Goal: Task Accomplishment & Management: Use online tool/utility

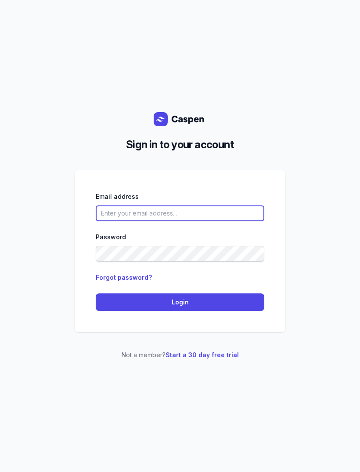
type input "[EMAIL_ADDRESS][DOMAIN_NAME]"
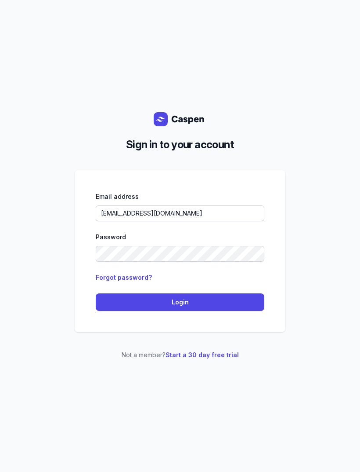
click at [199, 295] on button "Login" at bounding box center [180, 302] width 169 height 18
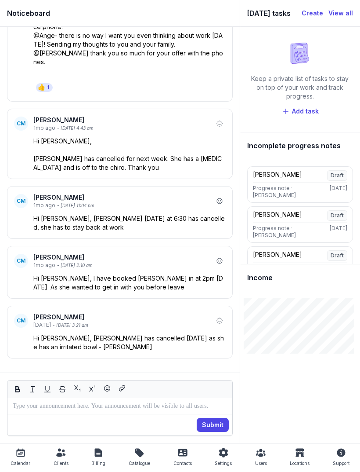
click at [15, 458] on div "Calendar" at bounding box center [21, 463] width 20 height 11
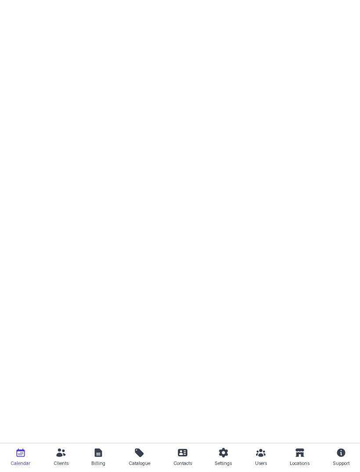
select select "week"
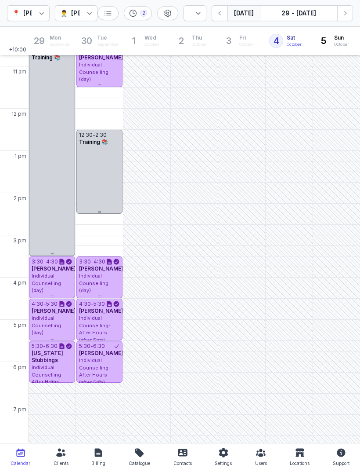
scroll to position [119, 0]
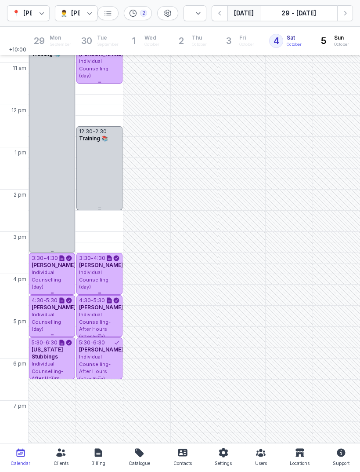
click at [341, 12] on button "Next week" at bounding box center [346, 13] width 16 height 16
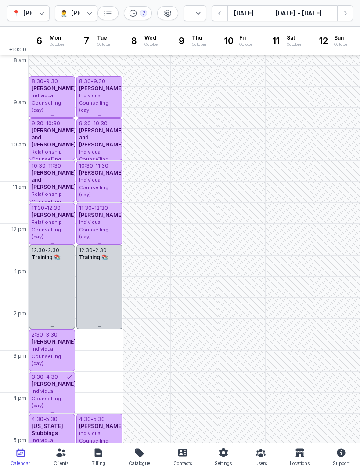
click at [104, 305] on div "12:30 - 2:30 Training 📚" at bounding box center [99, 287] width 46 height 84
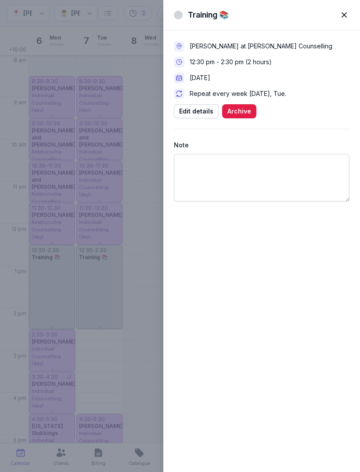
click at [343, 17] on span "button" at bounding box center [344, 14] width 19 height 19
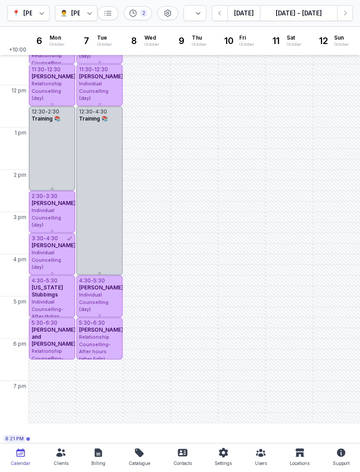
scroll to position [138, 0]
